Goal: Task Accomplishment & Management: Complete application form

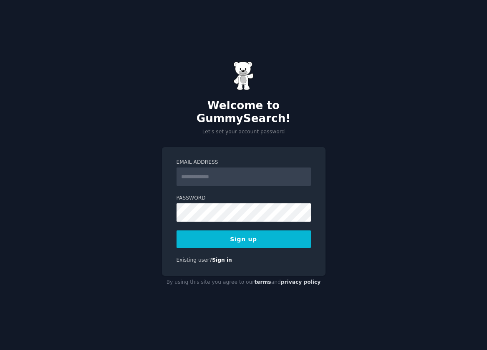
click at [216, 168] on input "Email Address" at bounding box center [243, 177] width 134 height 18
type input "**********"
click at [188, 234] on button "Sign up" at bounding box center [243, 240] width 134 height 18
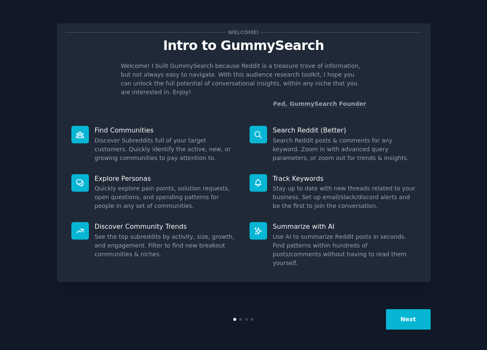
click at [399, 321] on button "Next" at bounding box center [408, 319] width 45 height 20
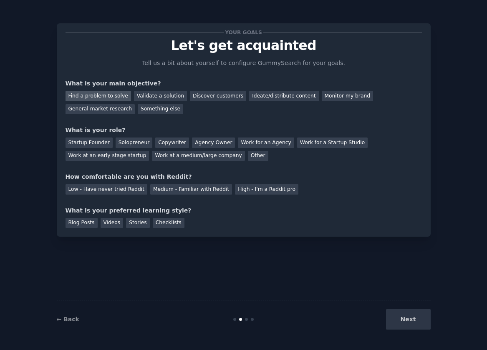
click at [114, 96] on div "Find a problem to solve" at bounding box center [97, 96] width 65 height 10
click at [212, 95] on div "Discover customers" at bounding box center [218, 96] width 56 height 10
click at [103, 93] on div "Find a problem to solve" at bounding box center [97, 96] width 65 height 10
click at [126, 140] on div "Solopreneur" at bounding box center [134, 143] width 37 height 10
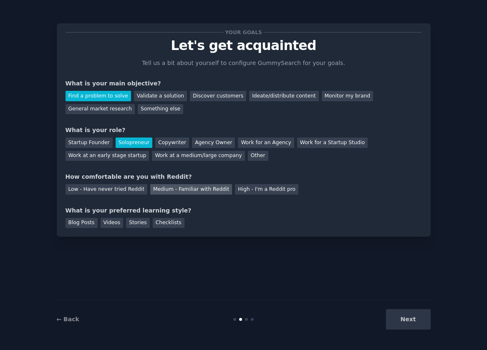
click at [170, 191] on div "Medium - Familiar with Reddit" at bounding box center [191, 189] width 82 height 10
click at [91, 221] on div "Blog Posts" at bounding box center [81, 223] width 32 height 10
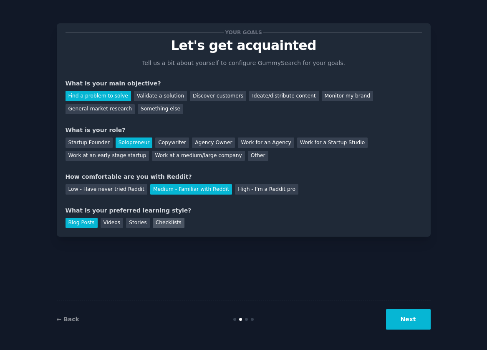
click at [162, 223] on div "Checklists" at bounding box center [169, 223] width 32 height 10
click at [82, 227] on div "Blog Posts" at bounding box center [81, 223] width 32 height 10
click at [399, 319] on button "Next" at bounding box center [408, 319] width 45 height 20
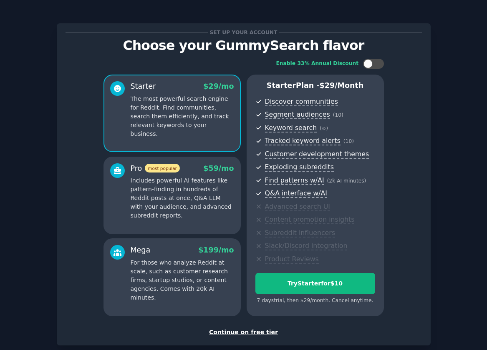
click at [237, 330] on div "Continue on free tier" at bounding box center [243, 332] width 356 height 9
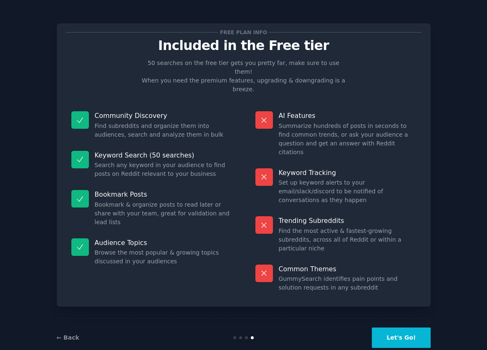
click at [399, 328] on button "Let's Go!" at bounding box center [401, 338] width 58 height 20
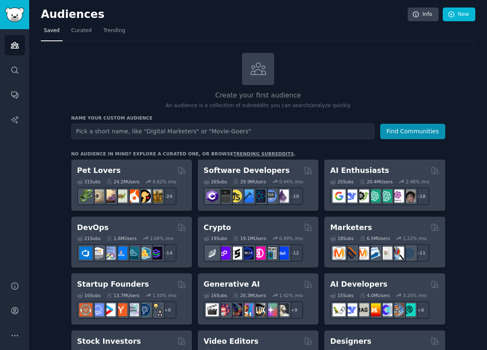
click at [180, 129] on input "text" at bounding box center [222, 131] width 303 height 15
